Goal: Book appointment/travel/reservation

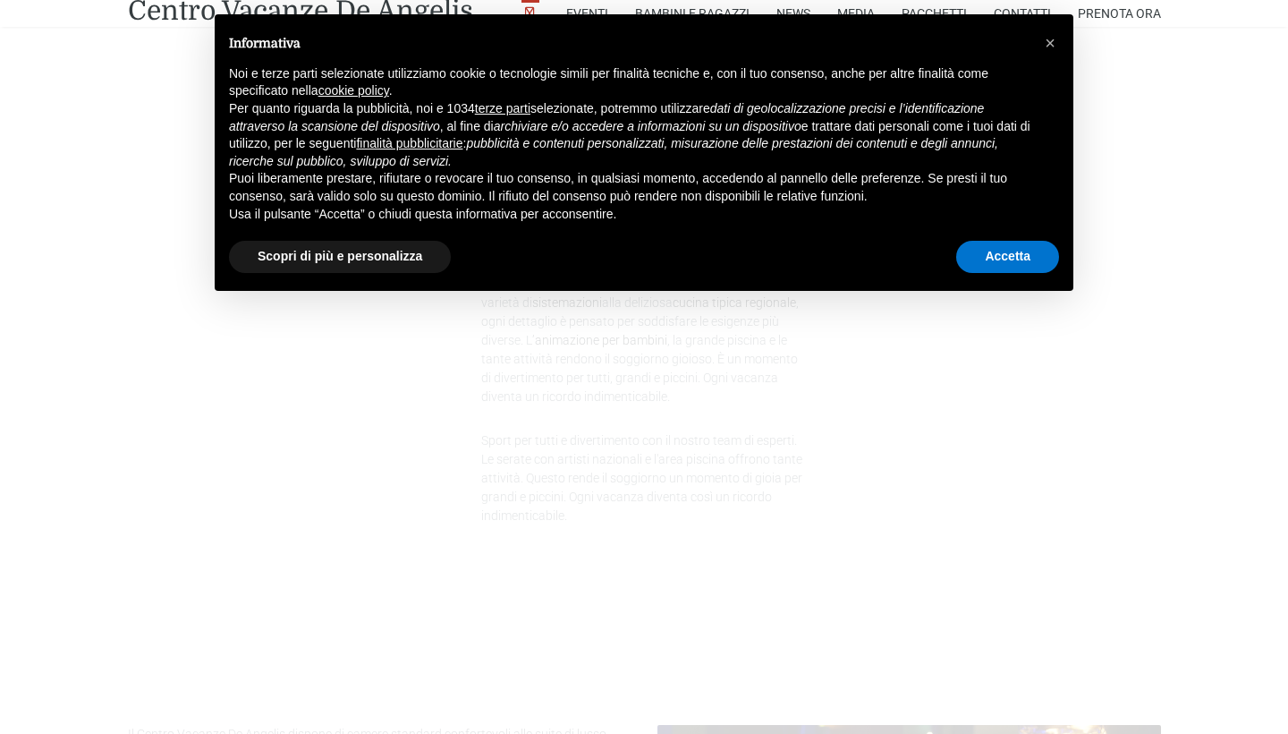
scroll to position [1107, 0]
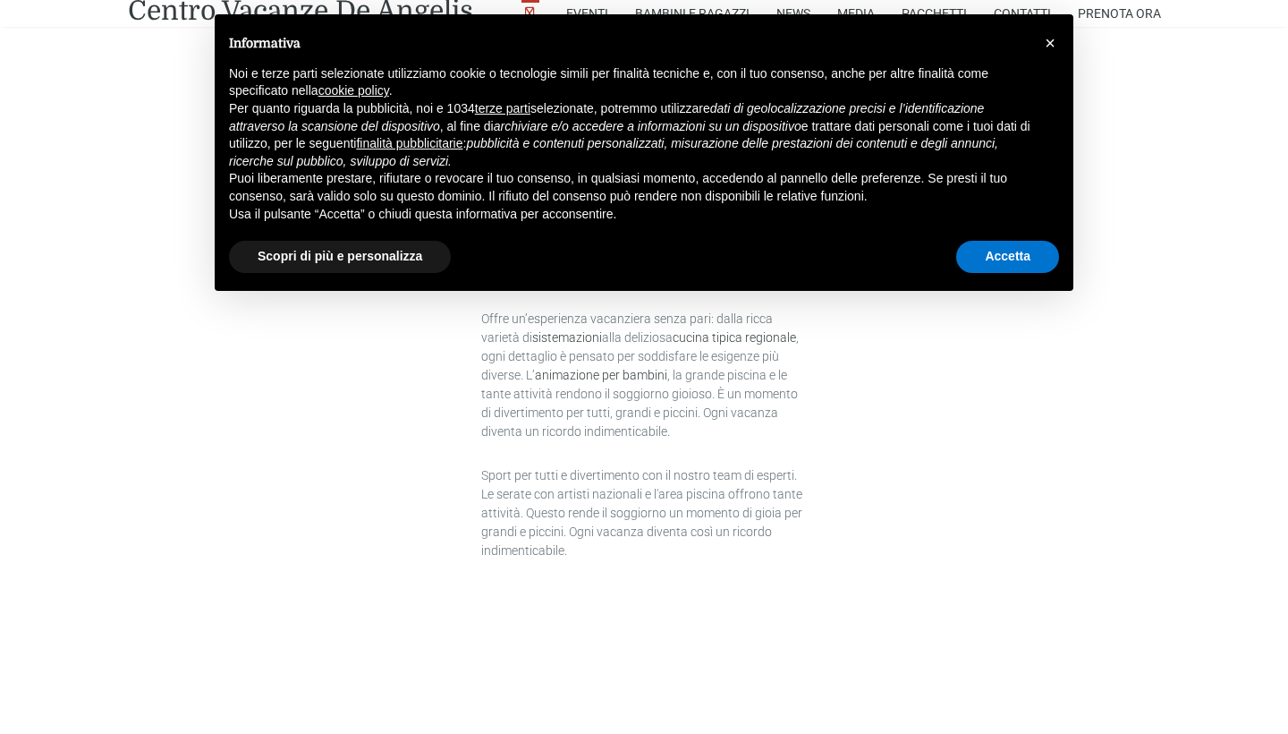
click at [1051, 44] on span "×" at bounding box center [1050, 43] width 11 height 20
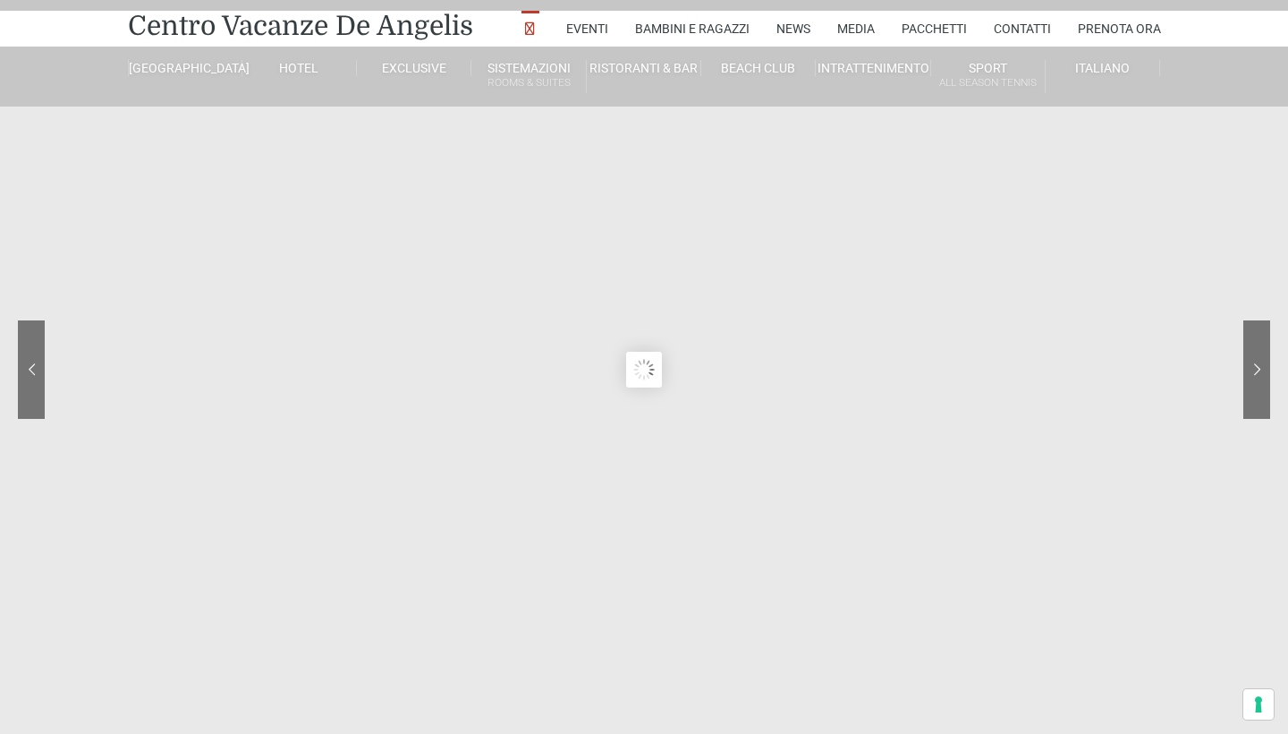
scroll to position [41, 0]
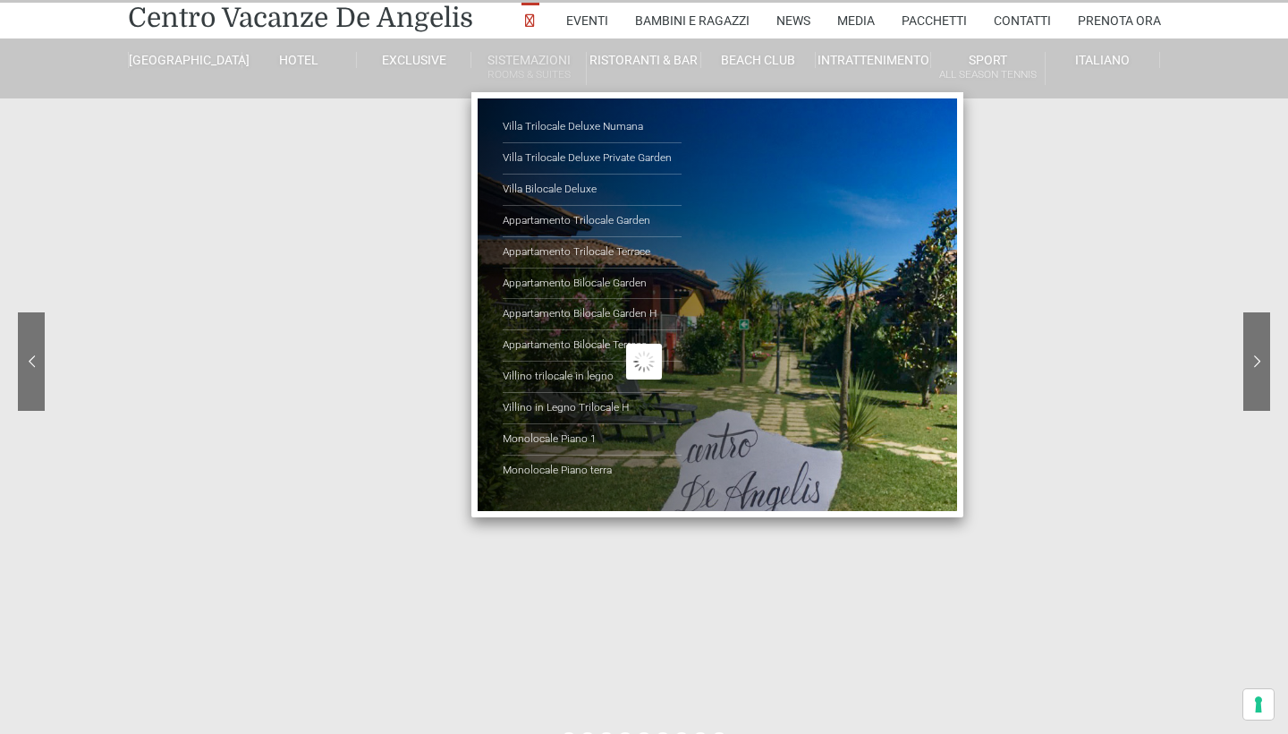
click at [532, 64] on link "Sistemazioni Rooms & Suites" at bounding box center [528, 68] width 114 height 33
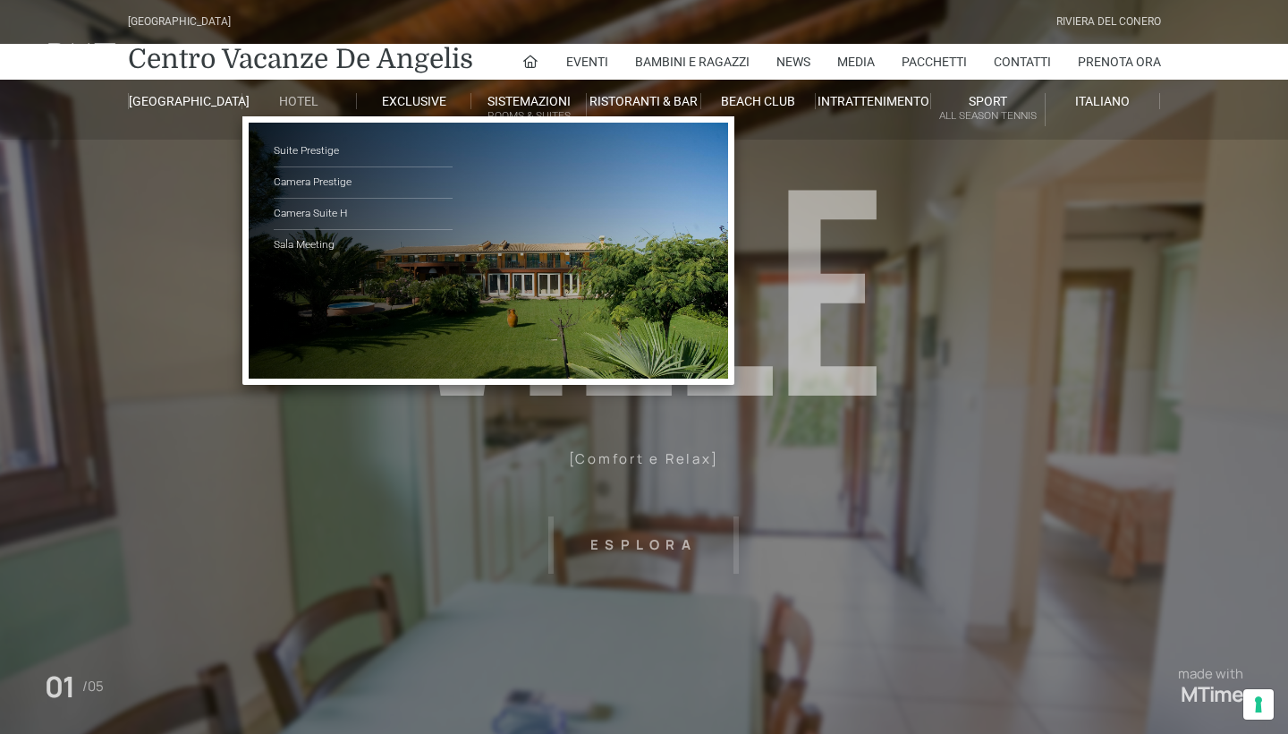
click at [296, 105] on link "Hotel" at bounding box center [299, 101] width 114 height 16
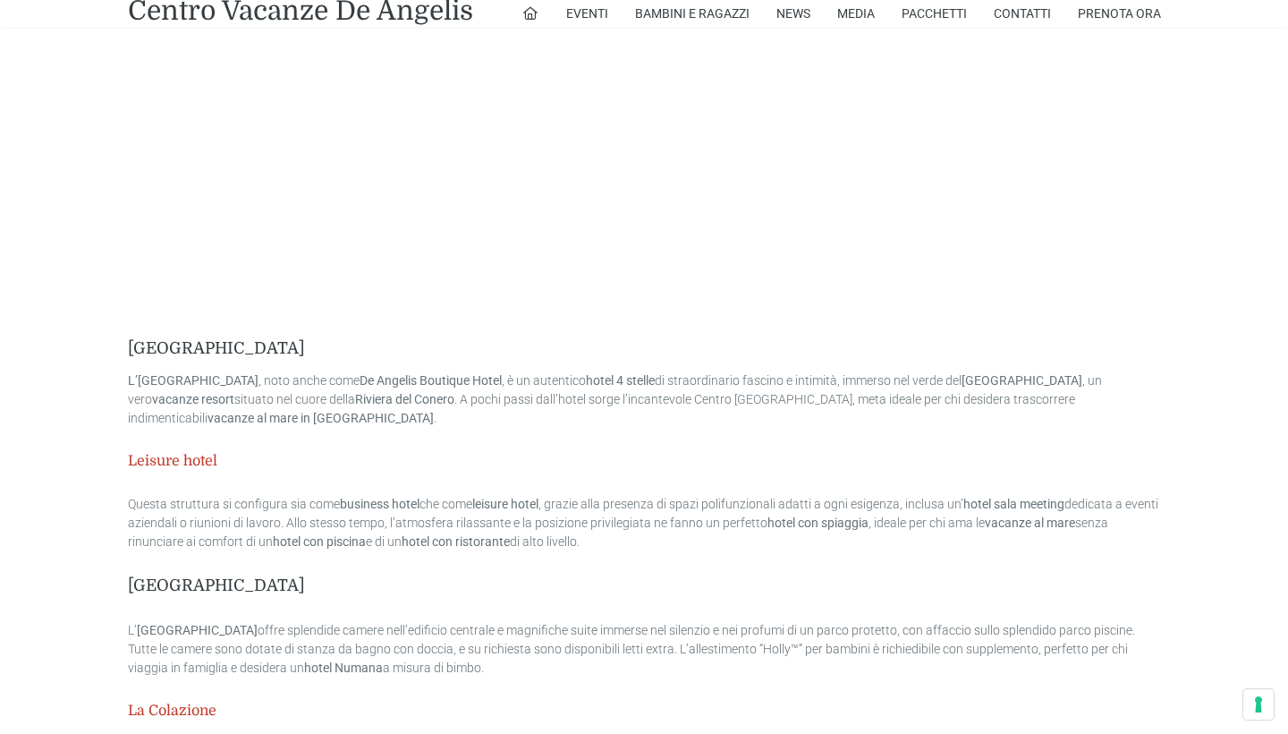
scroll to position [3035, 0]
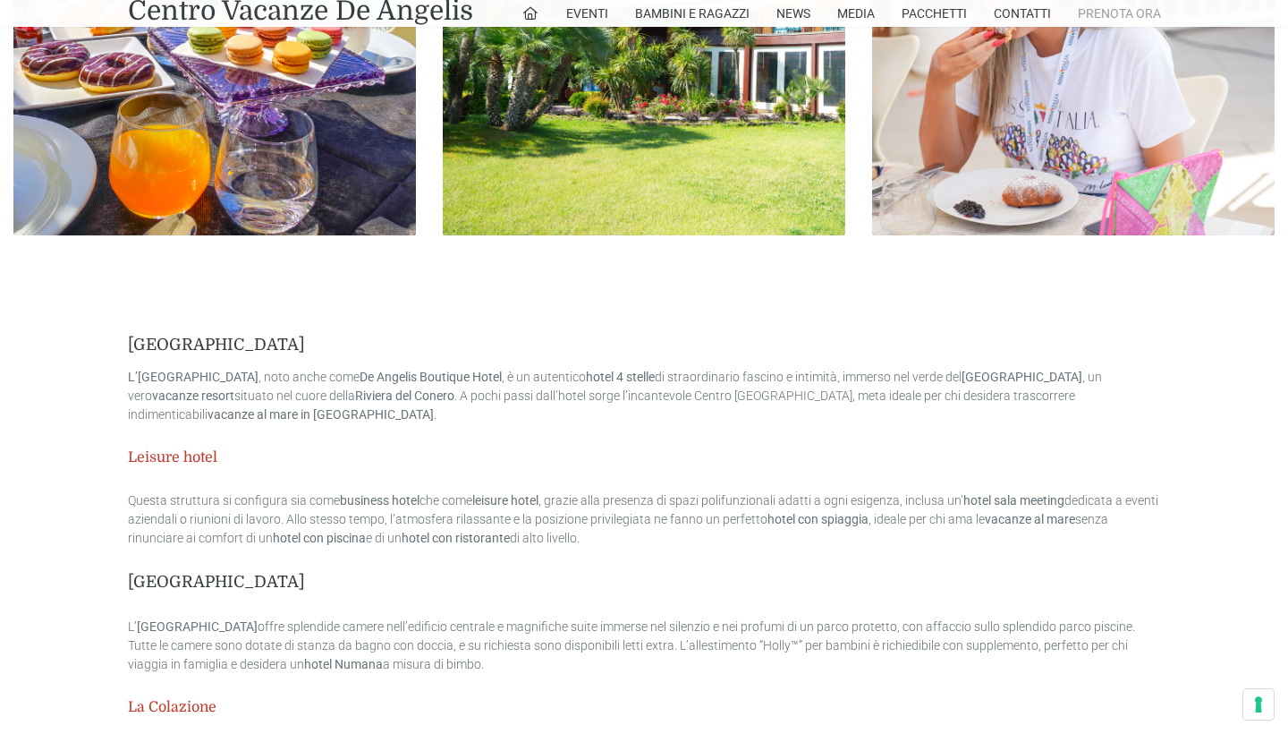
click at [1106, 18] on link "Prenota Ora" at bounding box center [1119, 13] width 83 height 27
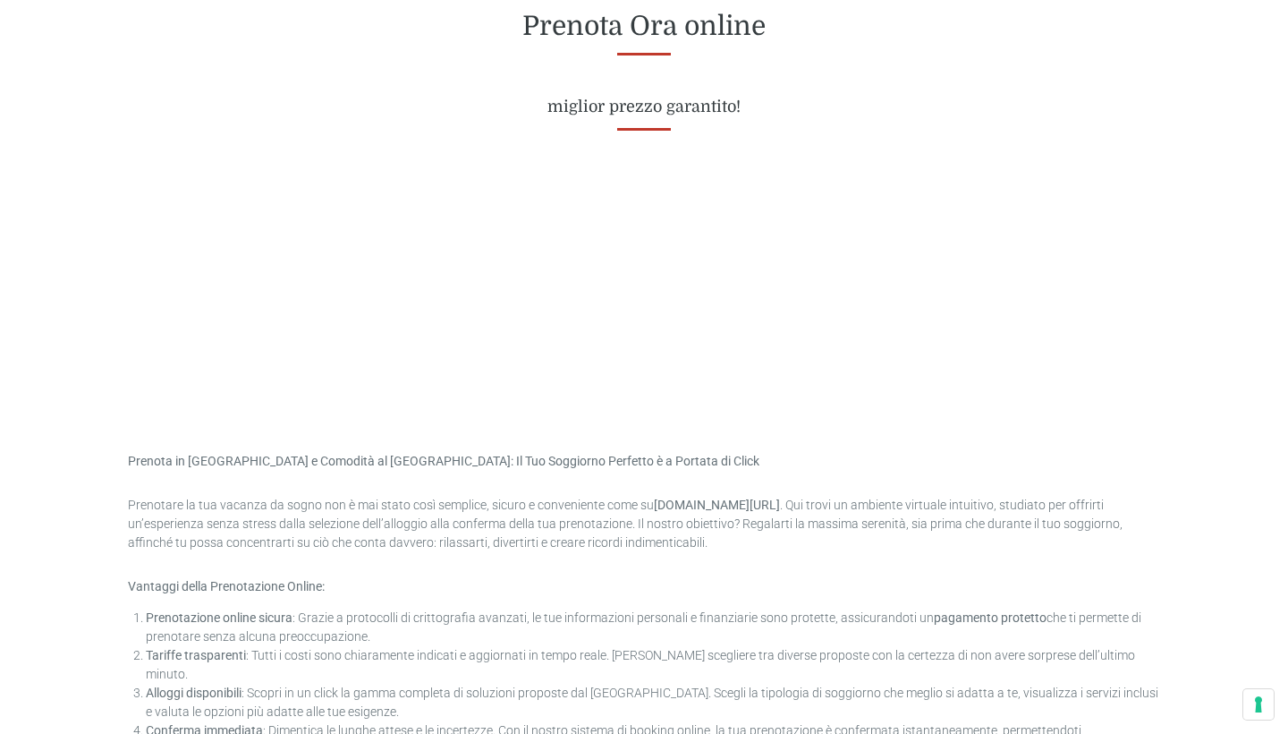
scroll to position [759, 0]
